Goal: Check status: Check status

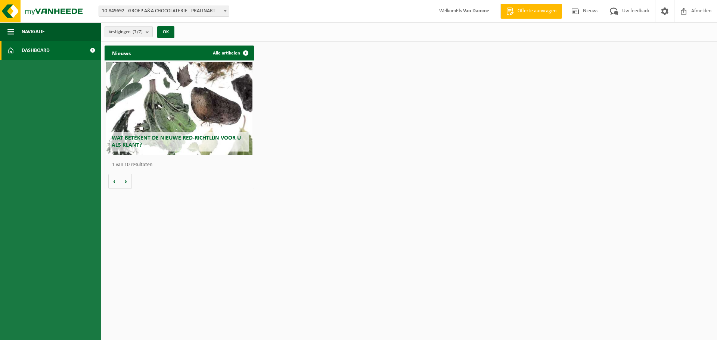
click at [220, 12] on span "10-849692 - GROEP A&A CHOCOLATERIE - PRALINART" at bounding box center [164, 11] width 130 height 10
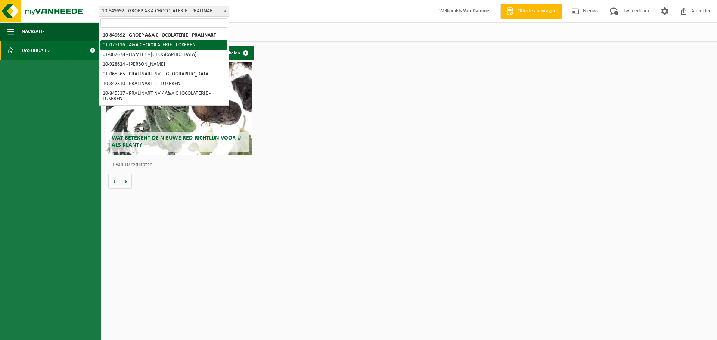
select select "528"
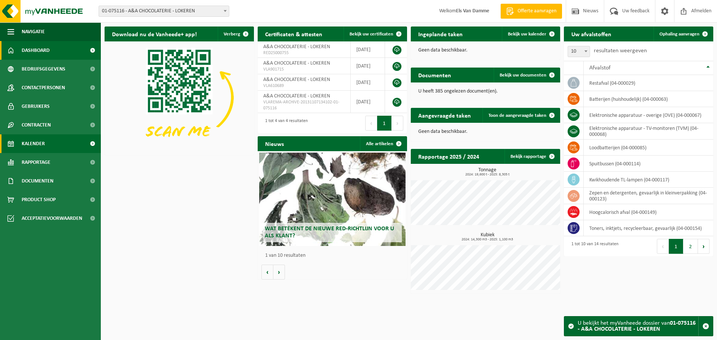
click at [56, 141] on link "Kalender" at bounding box center [50, 143] width 101 height 19
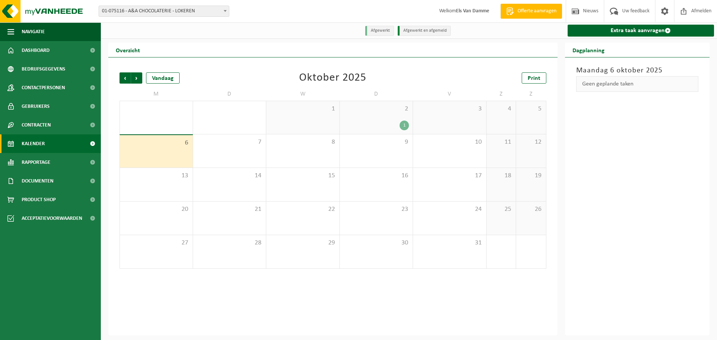
click at [405, 124] on div "1" at bounding box center [404, 126] width 9 height 10
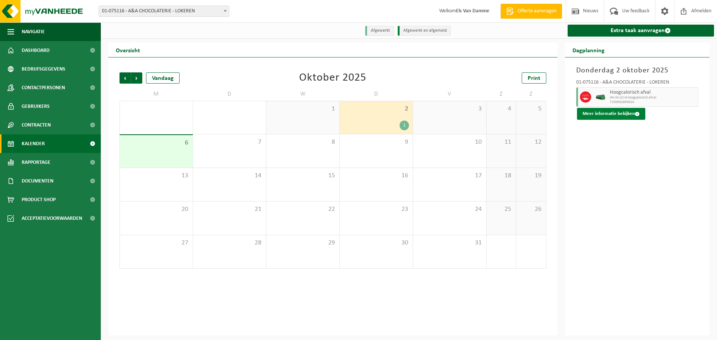
click at [593, 117] on button "Meer informatie bekijken" at bounding box center [611, 114] width 68 height 12
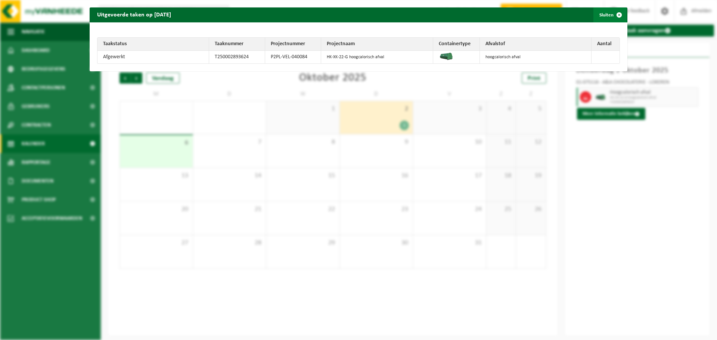
click at [614, 16] on span "button" at bounding box center [619, 14] width 15 height 15
